Goal: Find specific page/section: Find specific page/section

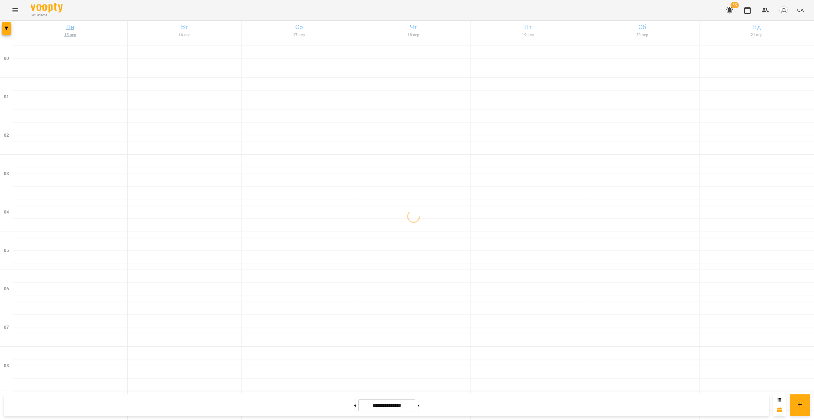
scroll to position [465, 0]
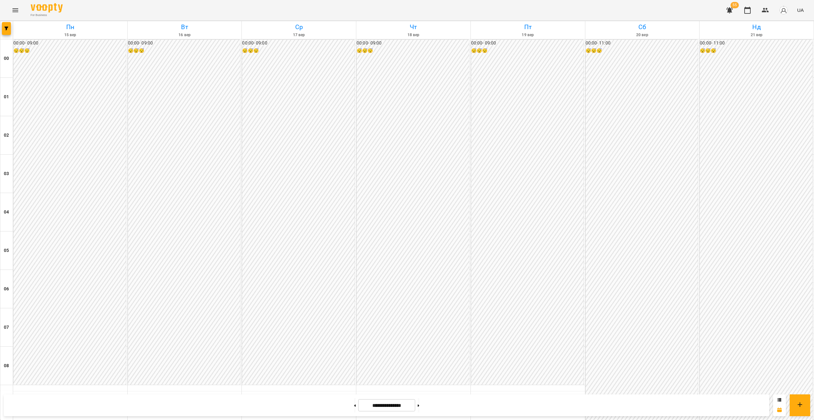
click at [17, 11] on icon "Menu" at bounding box center [16, 10] width 8 height 8
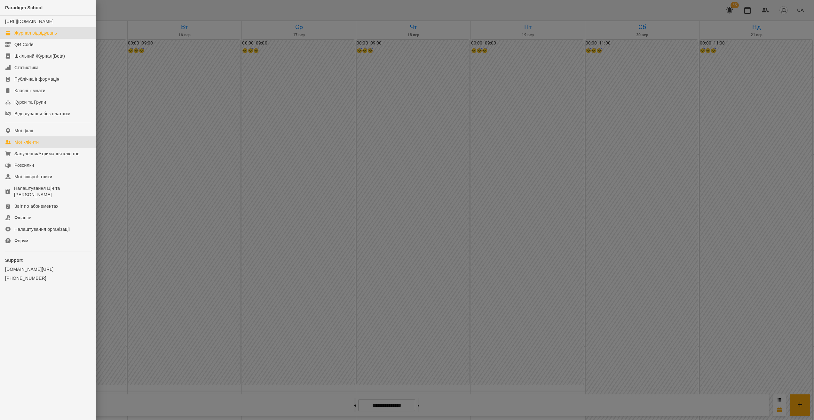
click at [33, 145] on div "Мої клієнти" at bounding box center [26, 142] width 24 height 6
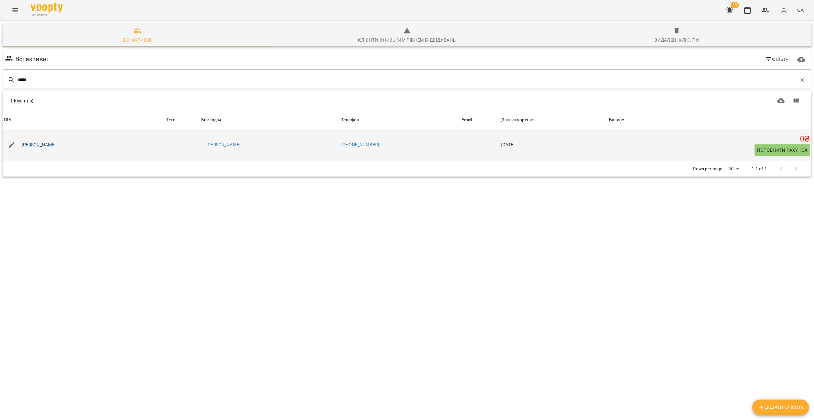
type input "*****"
click at [30, 143] on link "[PERSON_NAME]" at bounding box center [39, 145] width 34 height 6
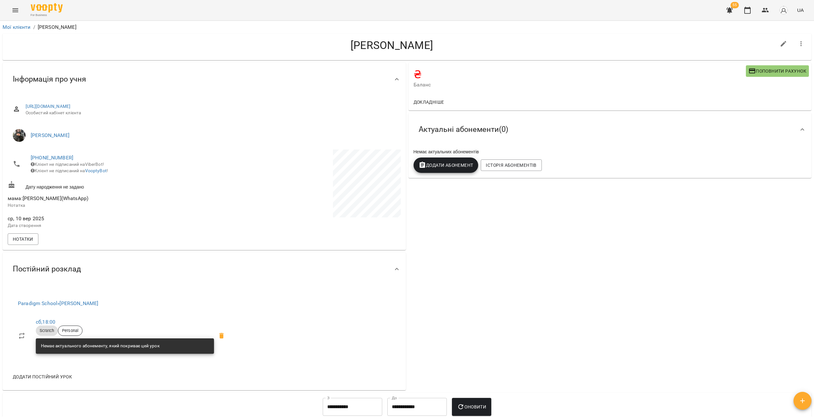
drag, startPoint x: 266, startPoint y: 215, endPoint x: 254, endPoint y: 224, distance: 15.3
click at [254, 224] on div at bounding box center [303, 190] width 198 height 84
click at [14, 13] on icon "Menu" at bounding box center [16, 10] width 8 height 8
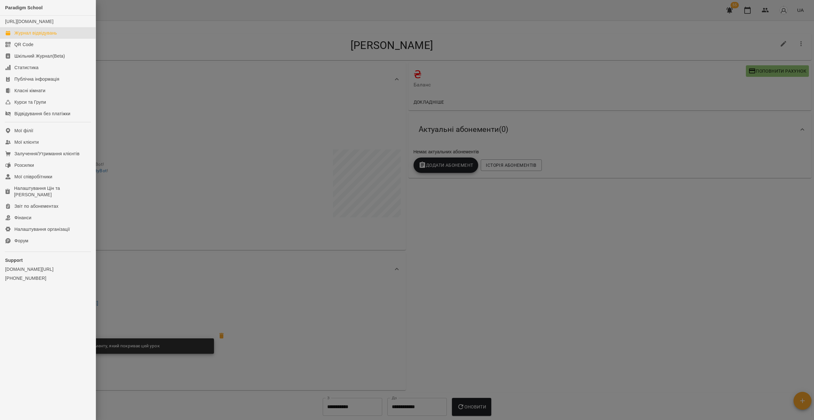
click at [48, 36] on div "Журнал відвідувань" at bounding box center [35, 33] width 43 height 6
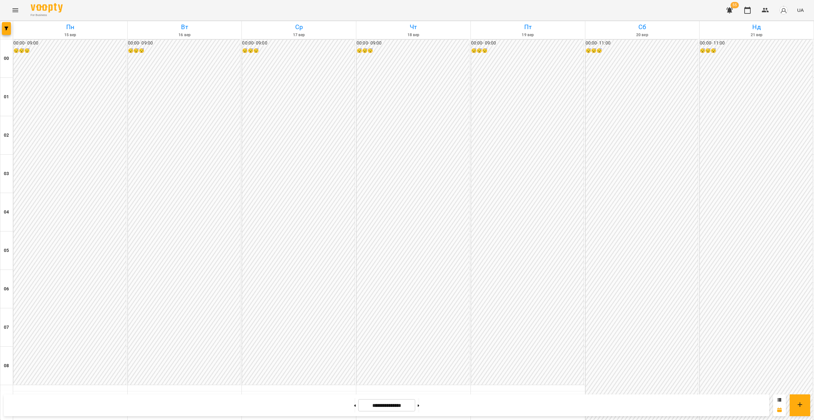
scroll to position [570, 0]
